Goal: Information Seeking & Learning: Learn about a topic

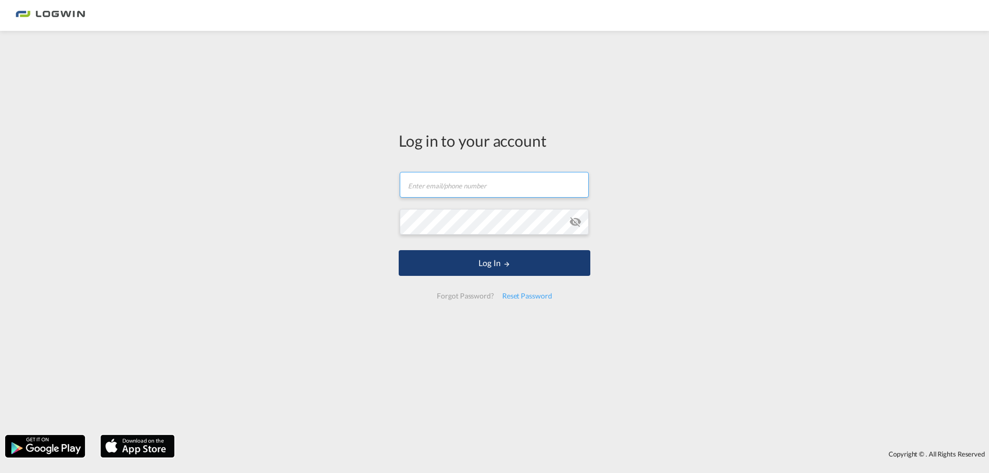
type input "[PERSON_NAME][EMAIL_ADDRESS][PERSON_NAME][DOMAIN_NAME]"
click at [496, 254] on button "Log In" at bounding box center [495, 263] width 192 height 26
